Goal: Task Accomplishment & Management: Complete application form

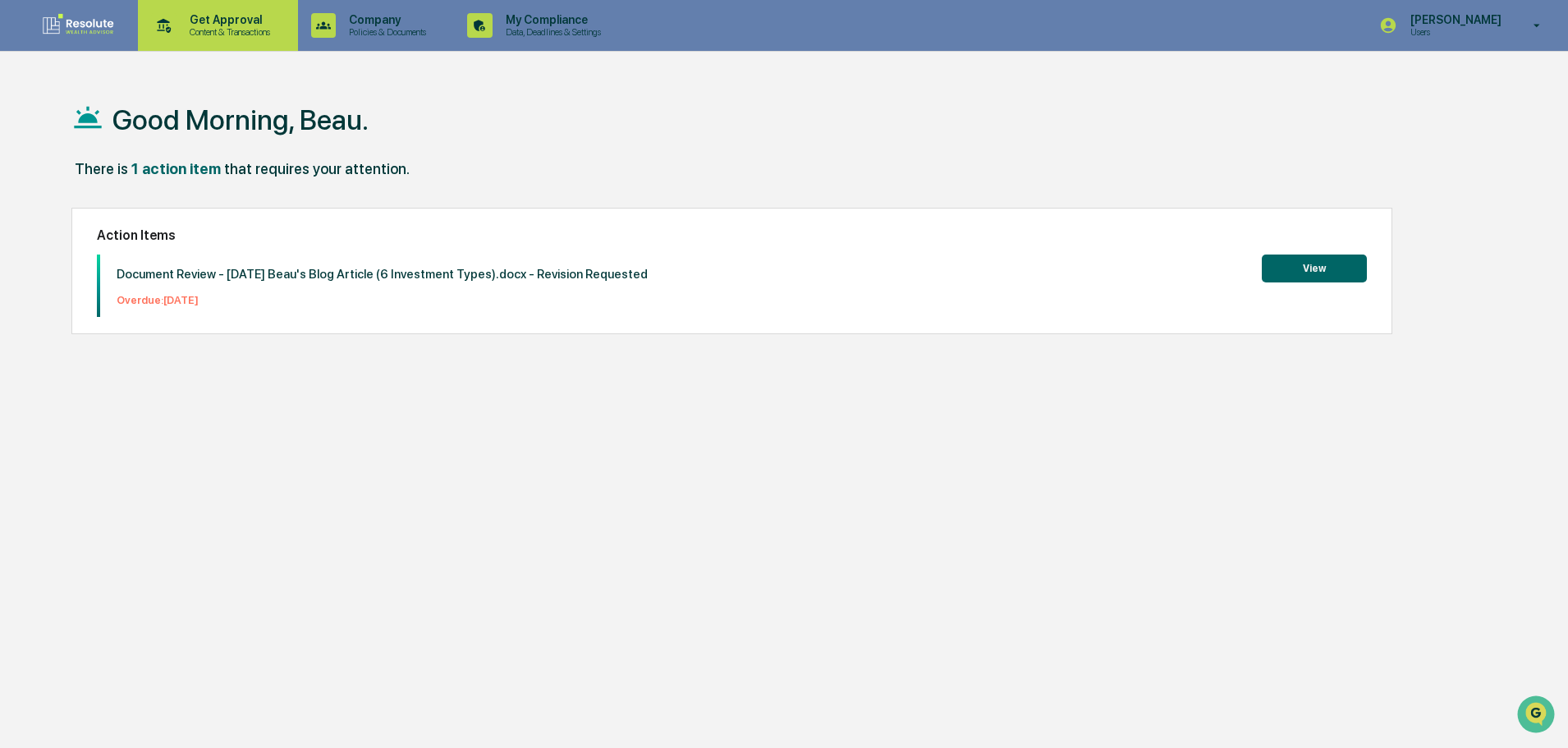
click at [297, 36] on div "Get Approval Content & Transactions" at bounding box center [218, 25] width 160 height 51
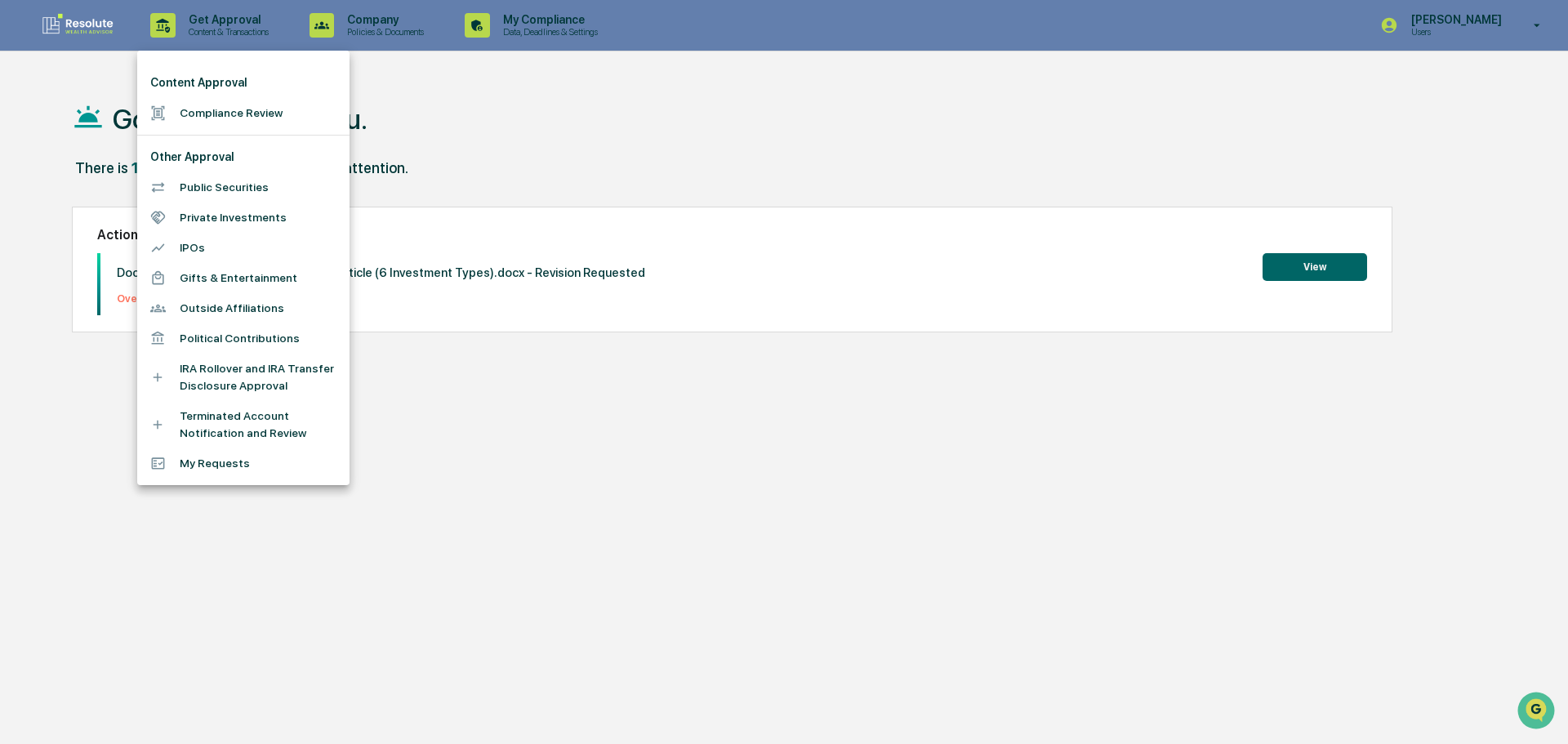
click at [200, 111] on li "Compliance Review" at bounding box center [244, 112] width 213 height 30
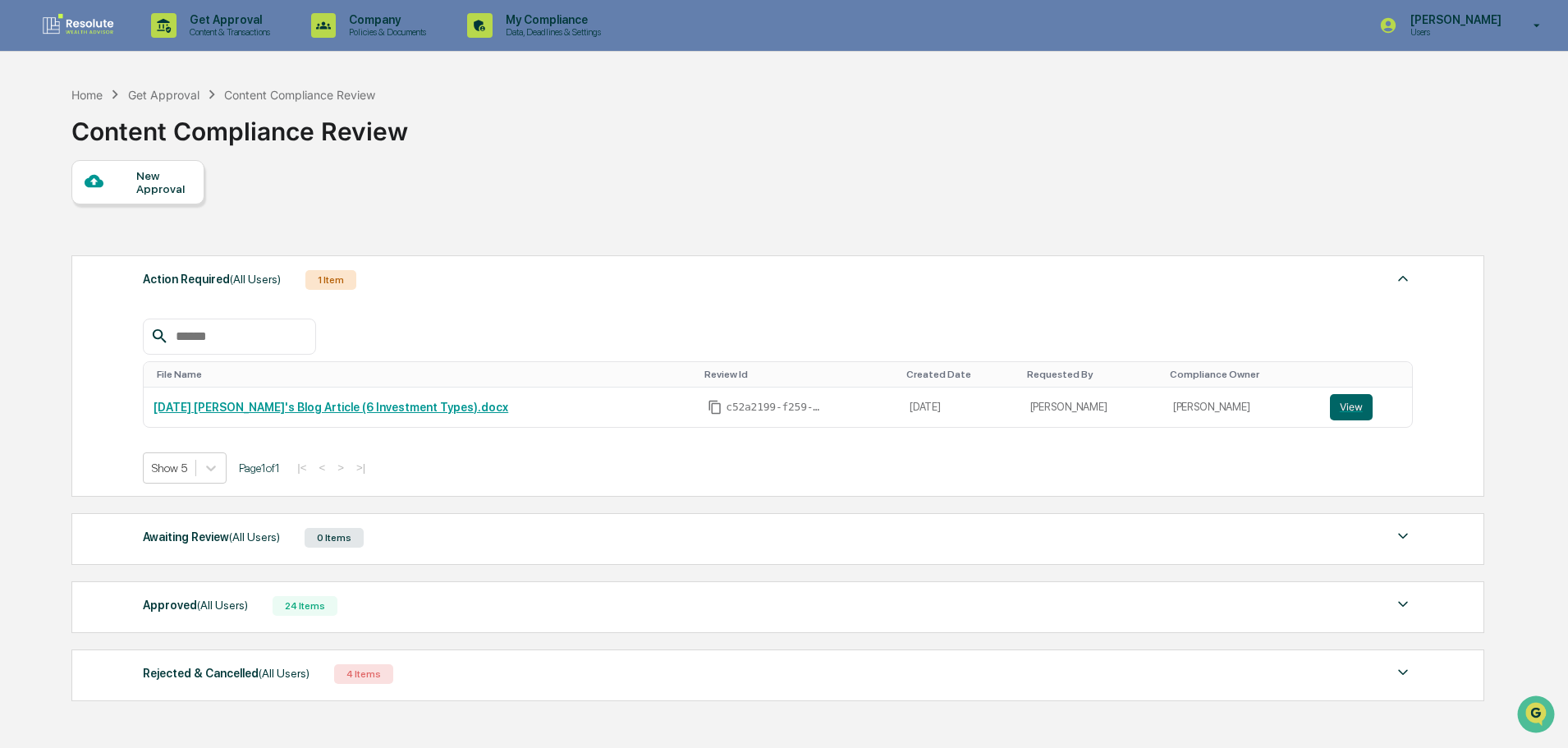
click at [129, 192] on div at bounding box center [110, 182] width 52 height 21
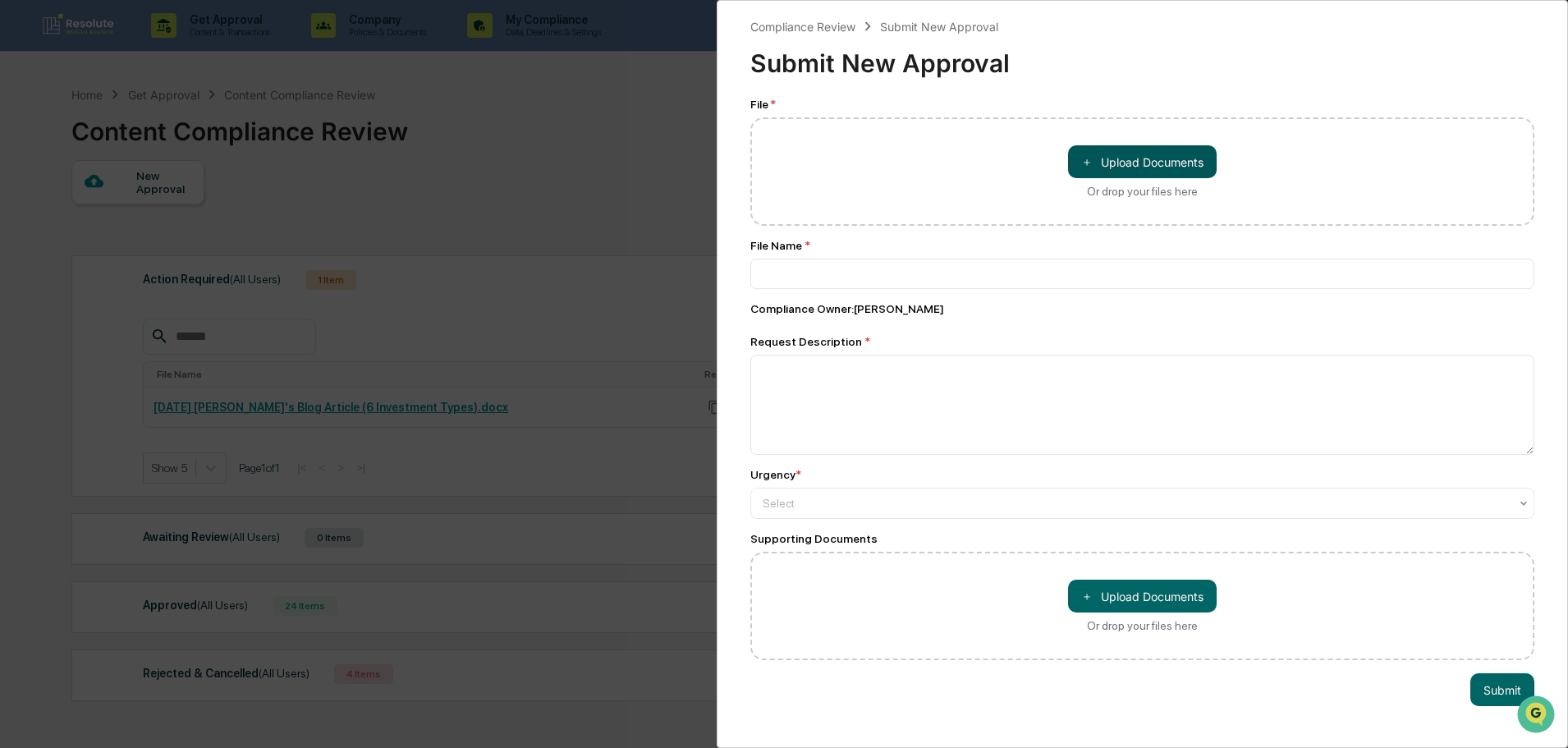
click at [1154, 163] on button "＋ Upload Documents" at bounding box center [1142, 162] width 149 height 33
type input "**********"
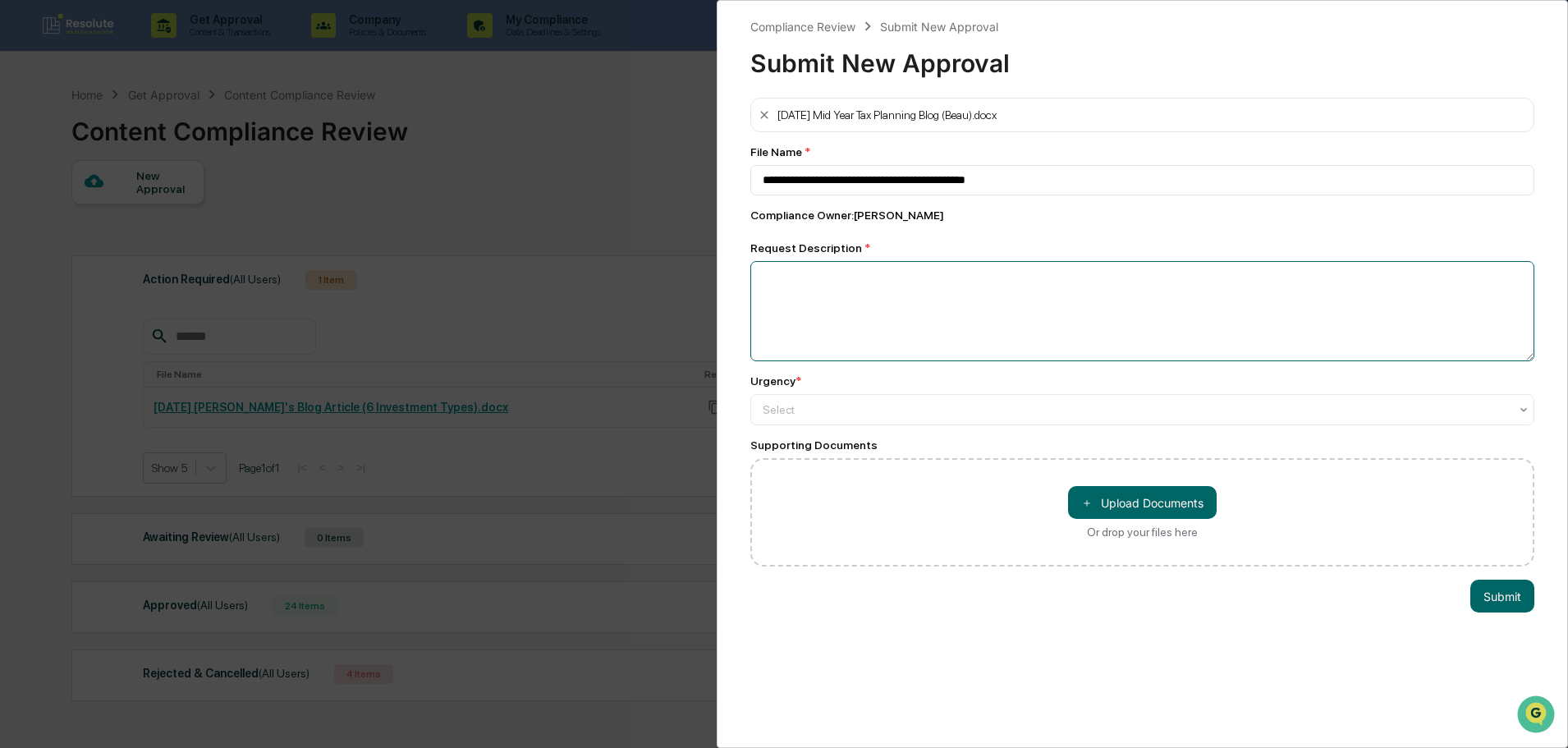
click at [837, 301] on textarea at bounding box center [1142, 311] width 784 height 100
type textarea "**********"
click at [845, 426] on div "Select" at bounding box center [1142, 410] width 784 height 31
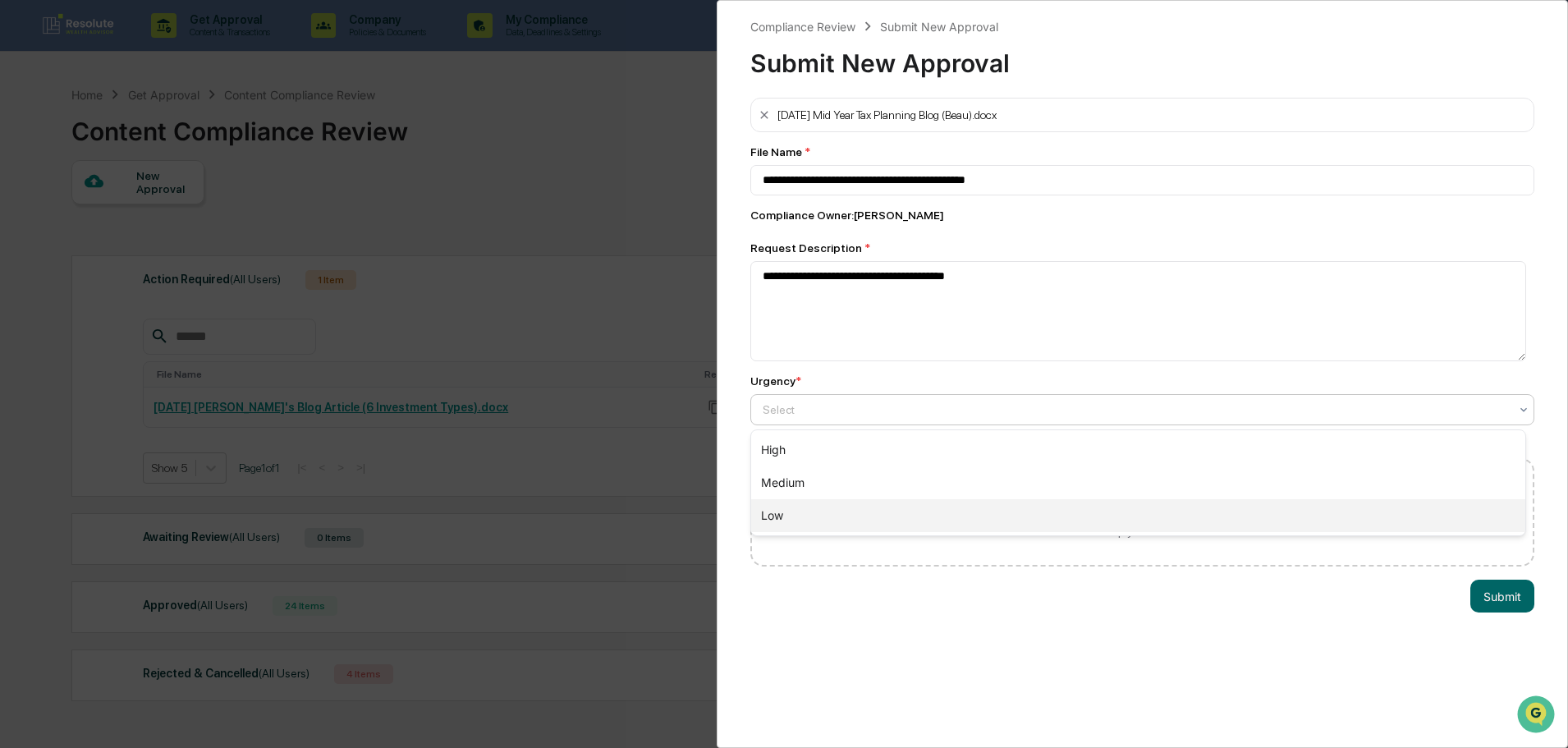
click at [817, 511] on div "Low" at bounding box center [1138, 516] width 774 height 33
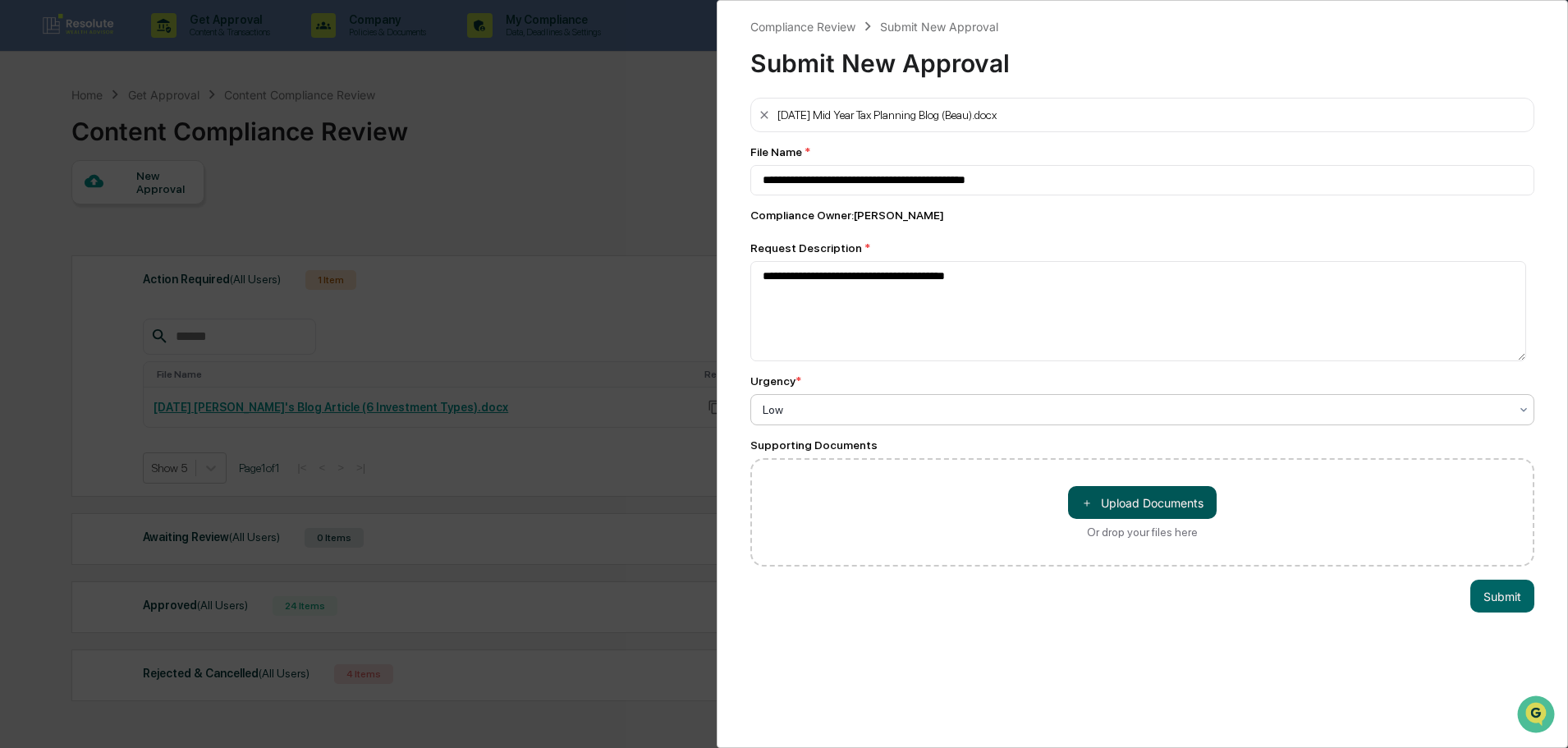
click at [1184, 511] on button "＋ Upload Documents" at bounding box center [1142, 503] width 149 height 33
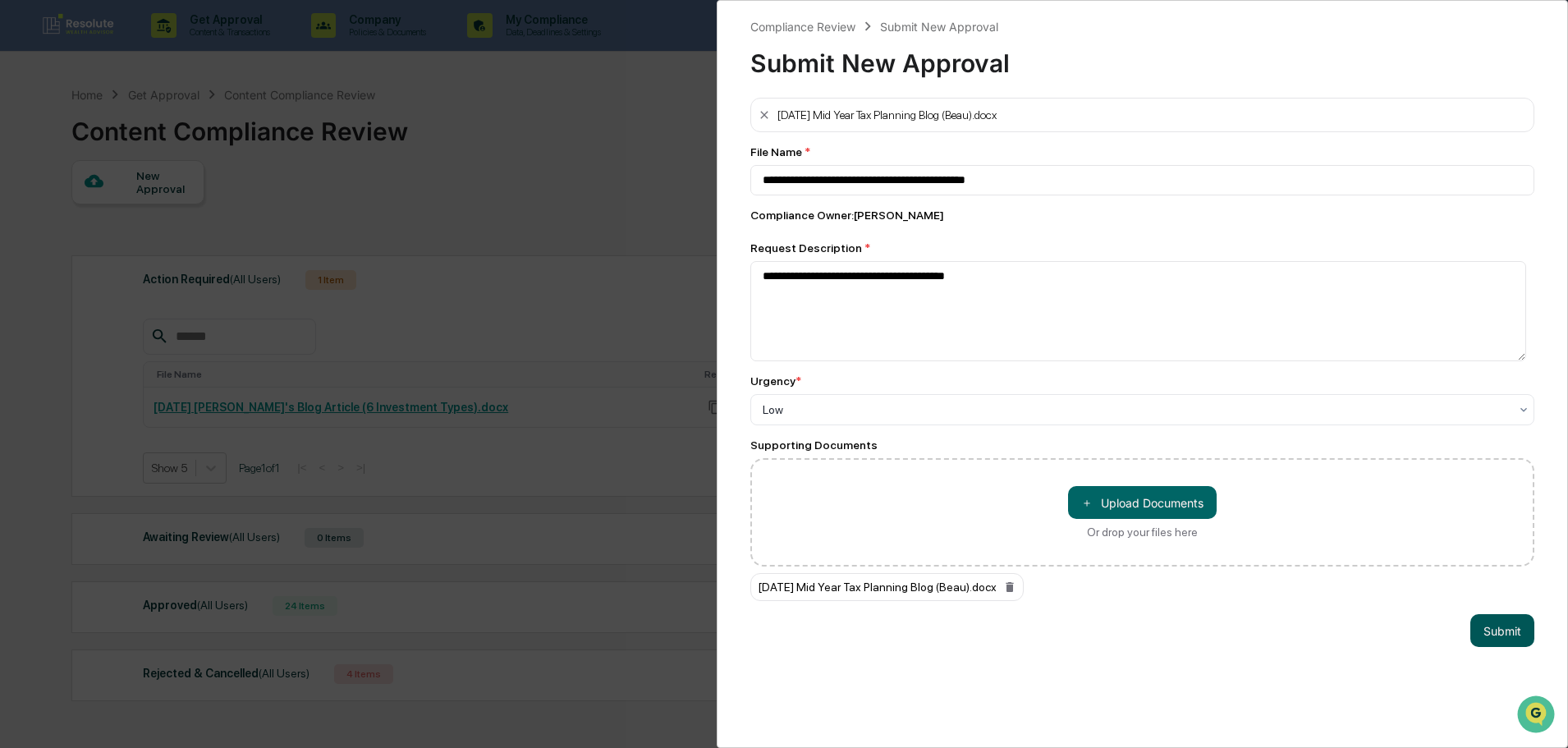
click at [1485, 642] on button "Submit" at bounding box center [1503, 631] width 64 height 33
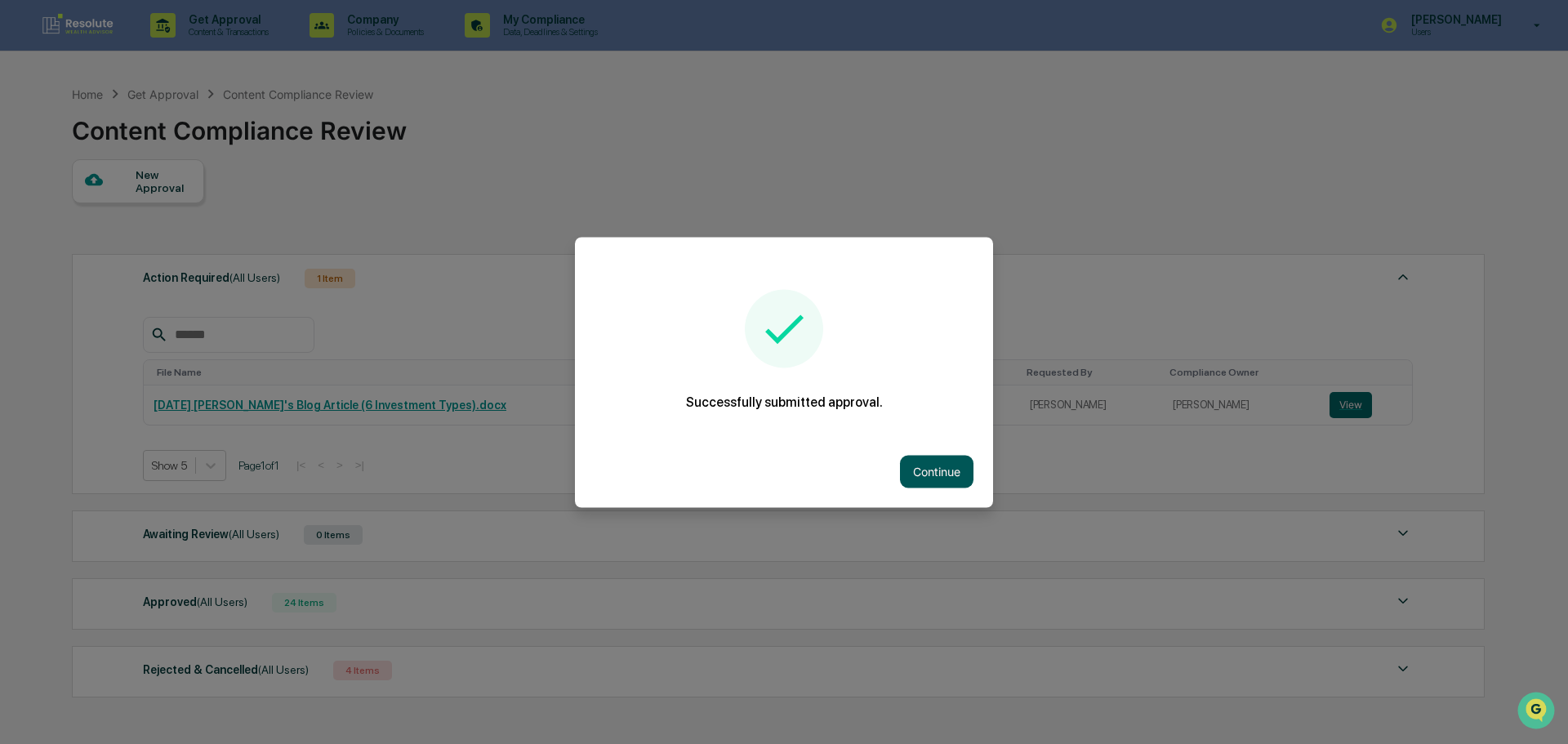
click at [935, 463] on button "Continue" at bounding box center [936, 471] width 73 height 33
